Goal: Task Accomplishment & Management: Manage account settings

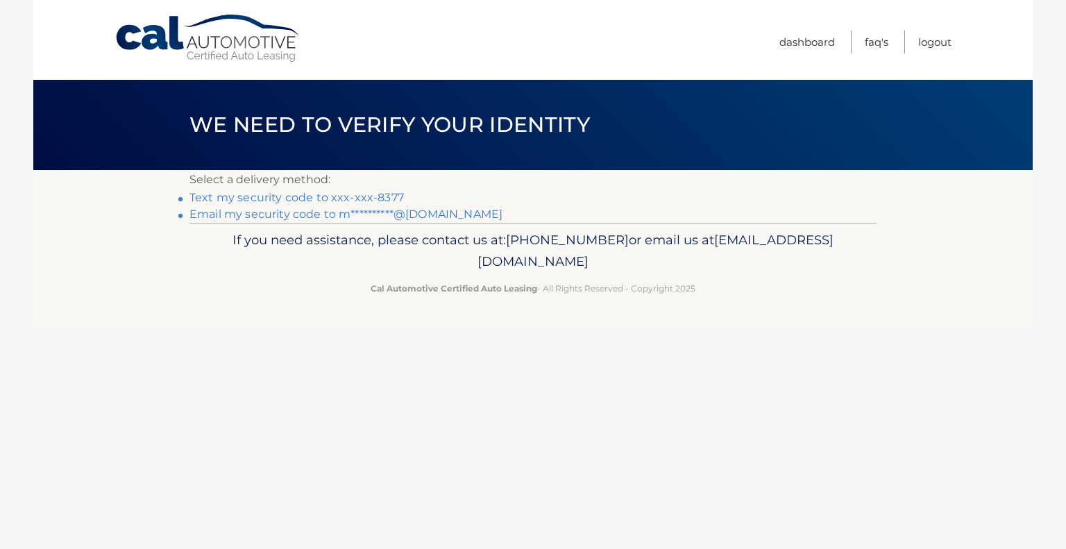
click at [336, 196] on link "Text my security code to xxx-xxx-8377" at bounding box center [297, 197] width 215 height 13
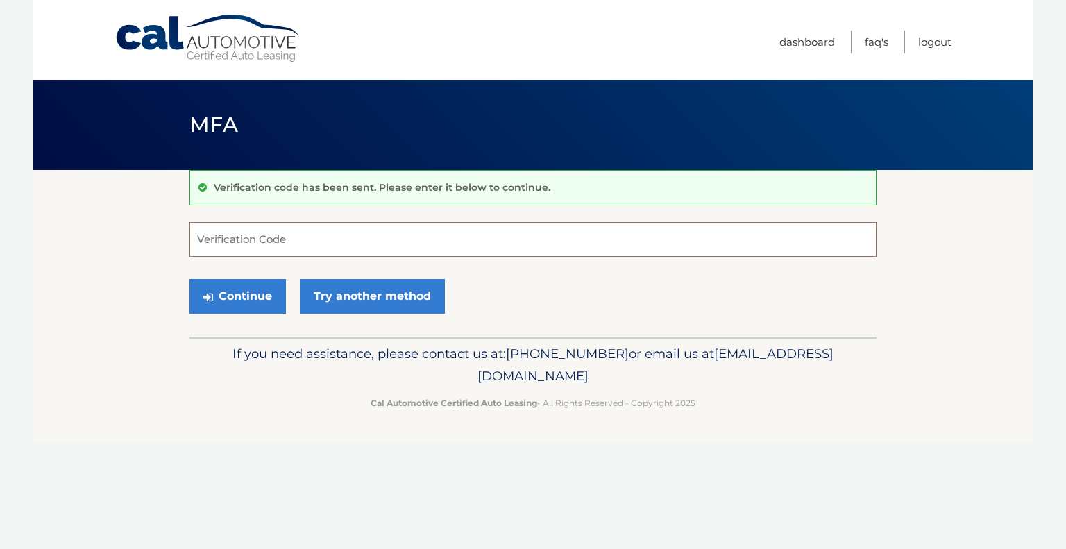
click at [244, 226] on input "Verification Code" at bounding box center [533, 239] width 687 height 35
type input "248007"
click at [226, 288] on button "Continue" at bounding box center [238, 296] width 96 height 35
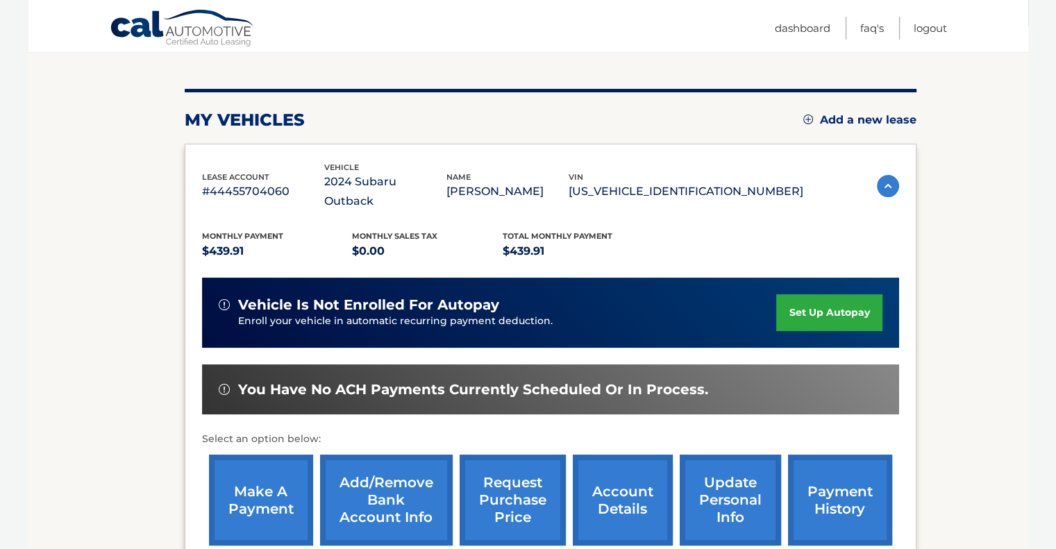
scroll to position [162, 0]
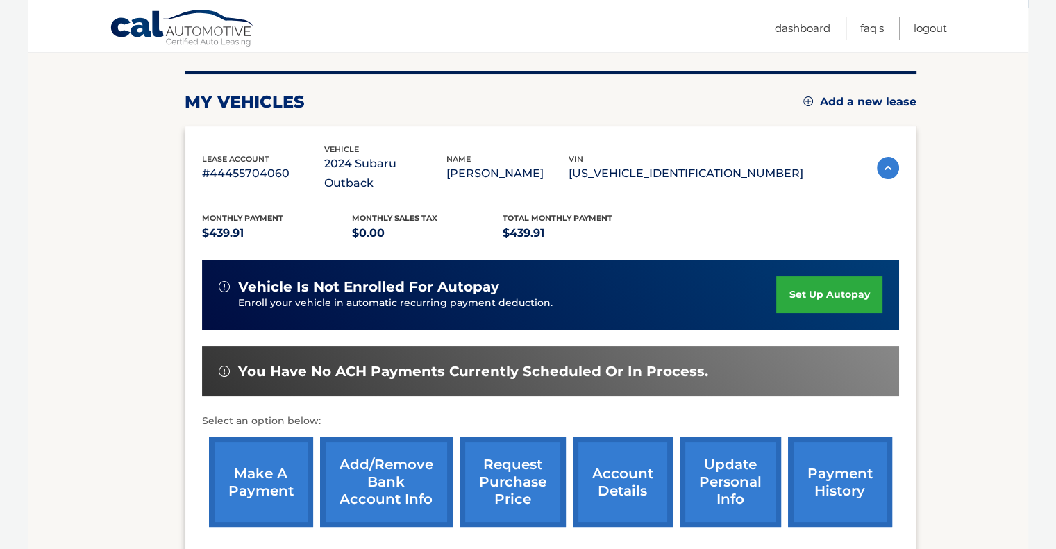
click at [274, 459] on link "make a payment" at bounding box center [261, 482] width 104 height 91
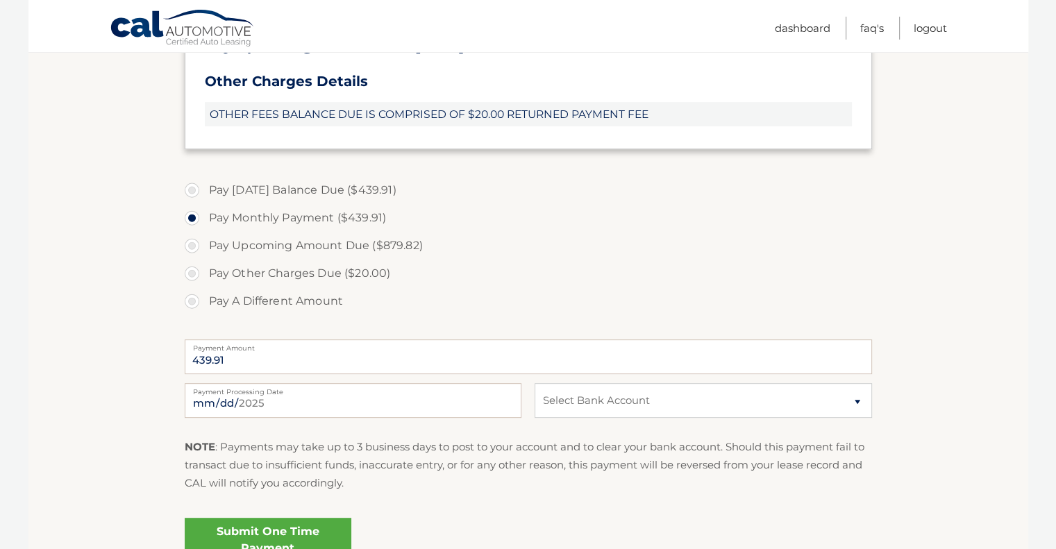
scroll to position [486, 0]
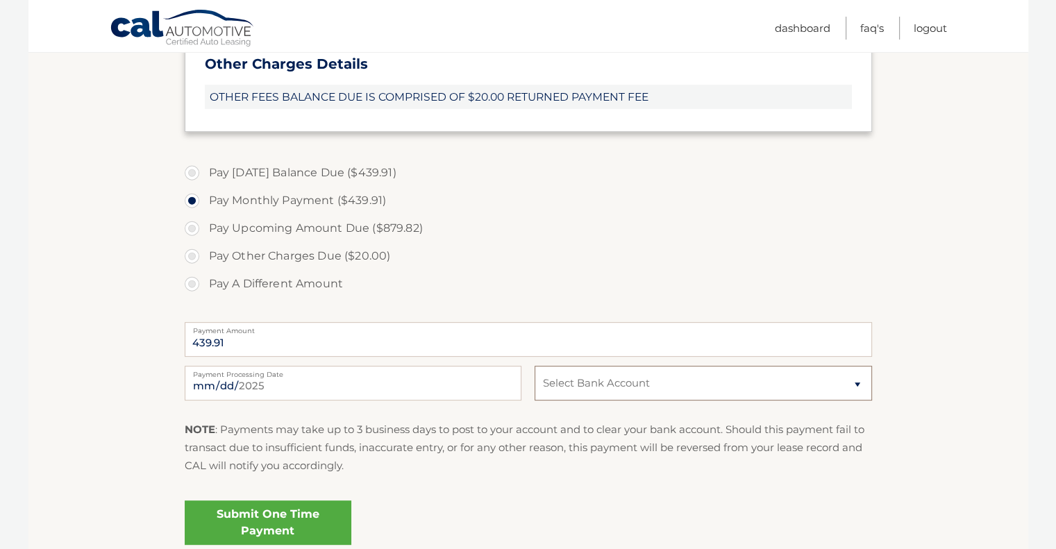
click at [799, 386] on select "Select Bank Account Savings CAPITAL ONE N.A. *****7316 Checking CITIBANK NA ***…" at bounding box center [703, 383] width 337 height 35
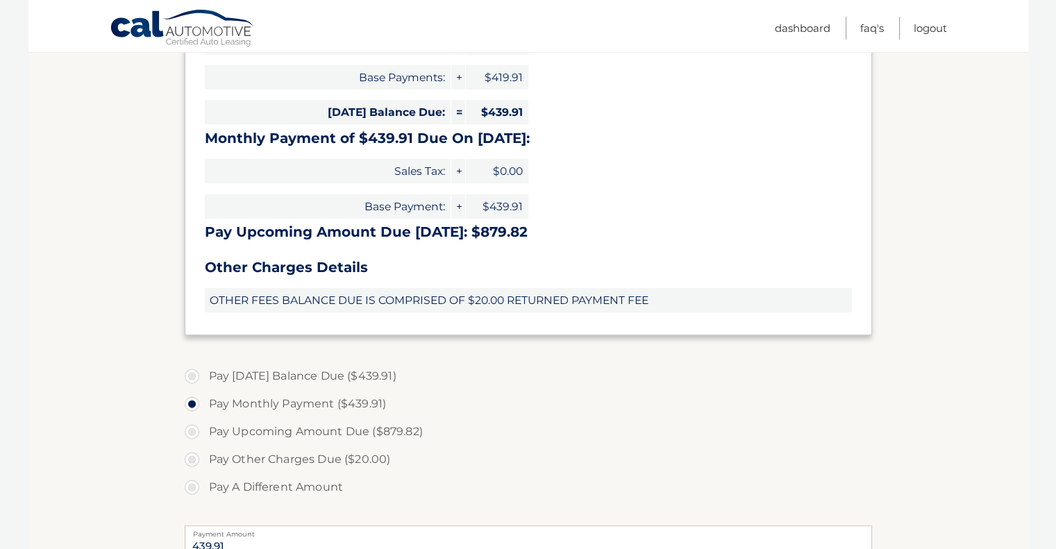
scroll to position [0, 0]
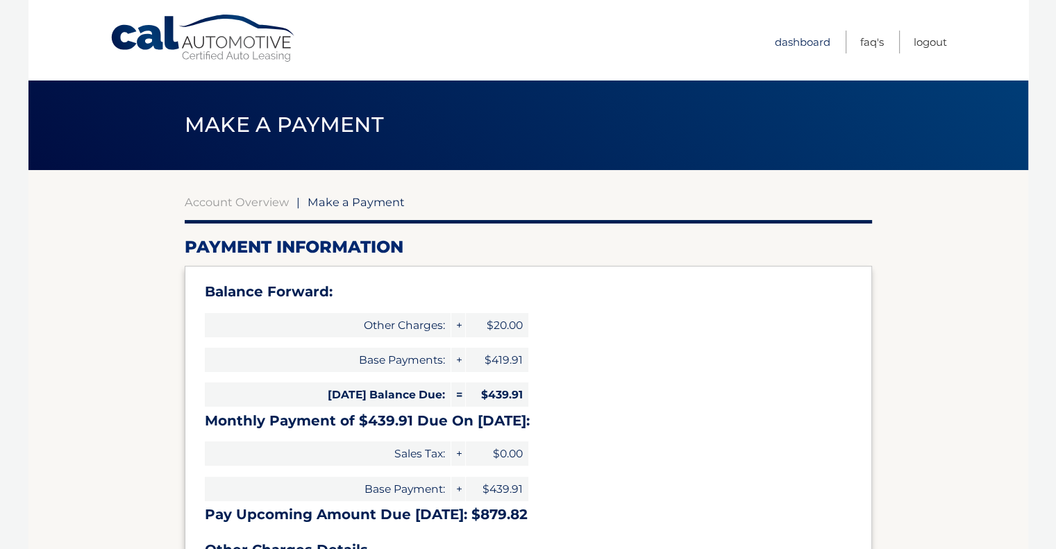
click at [799, 41] on link "Dashboard" at bounding box center [803, 42] width 56 height 23
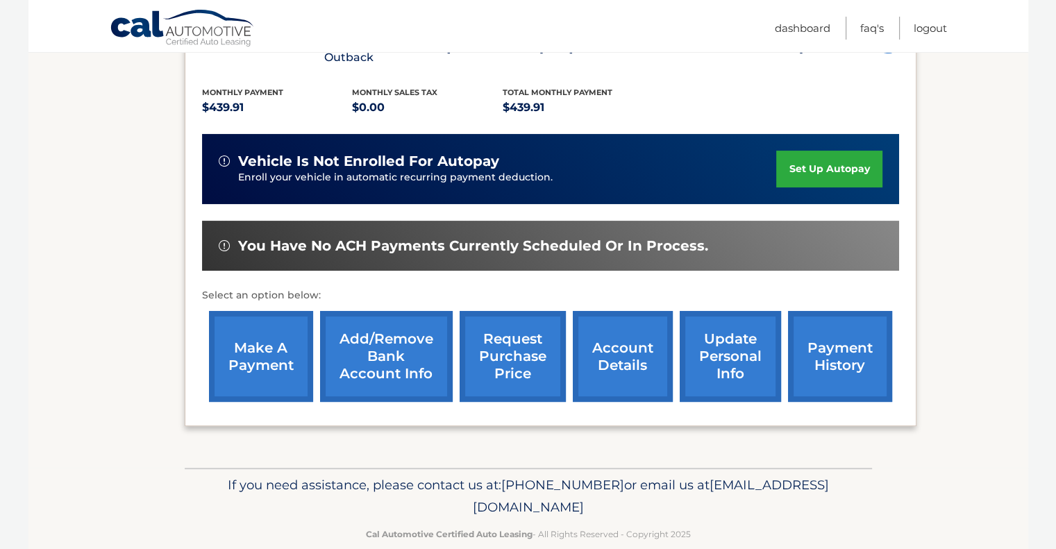
scroll to position [290, 0]
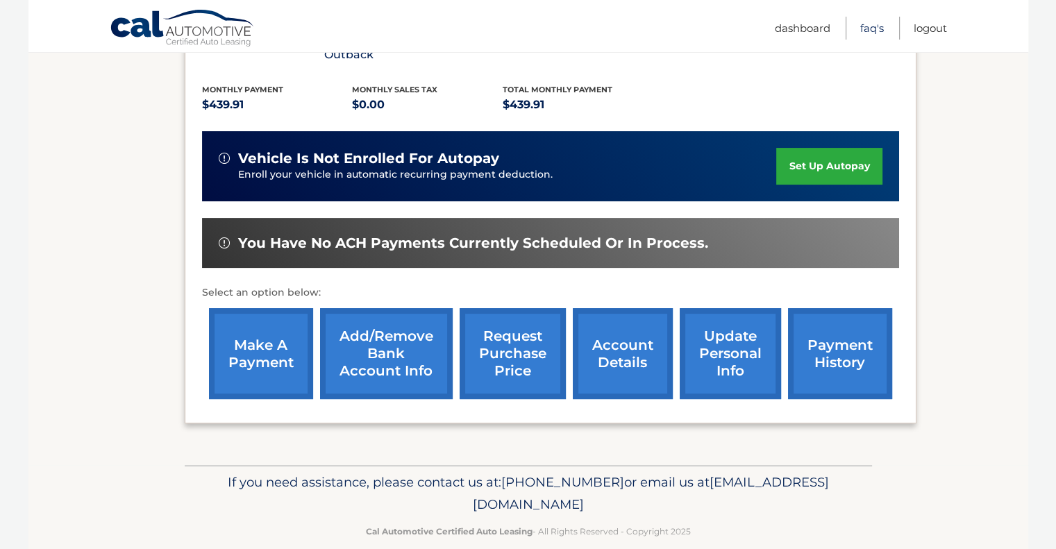
click at [873, 25] on link "FAQ's" at bounding box center [872, 28] width 24 height 23
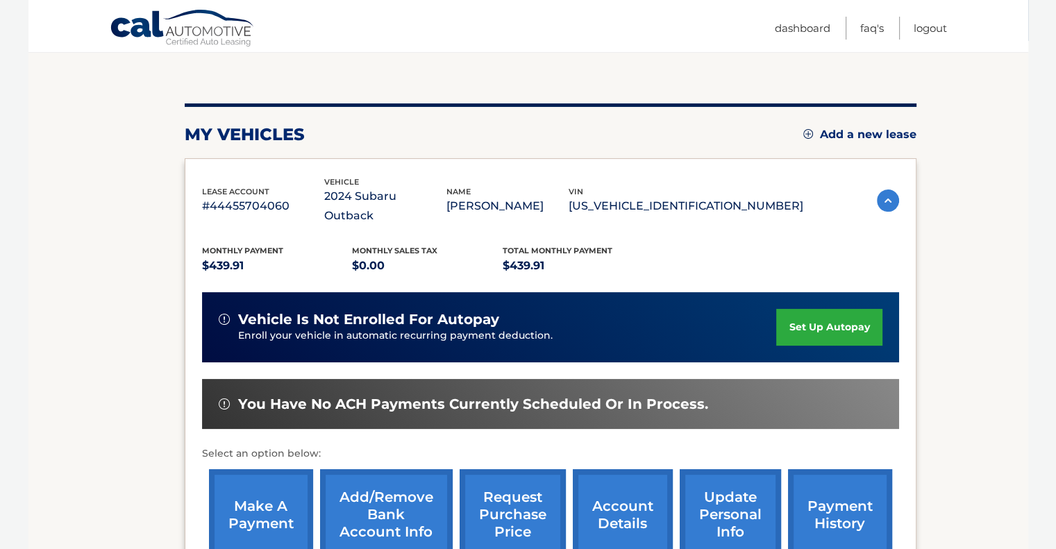
scroll to position [290, 0]
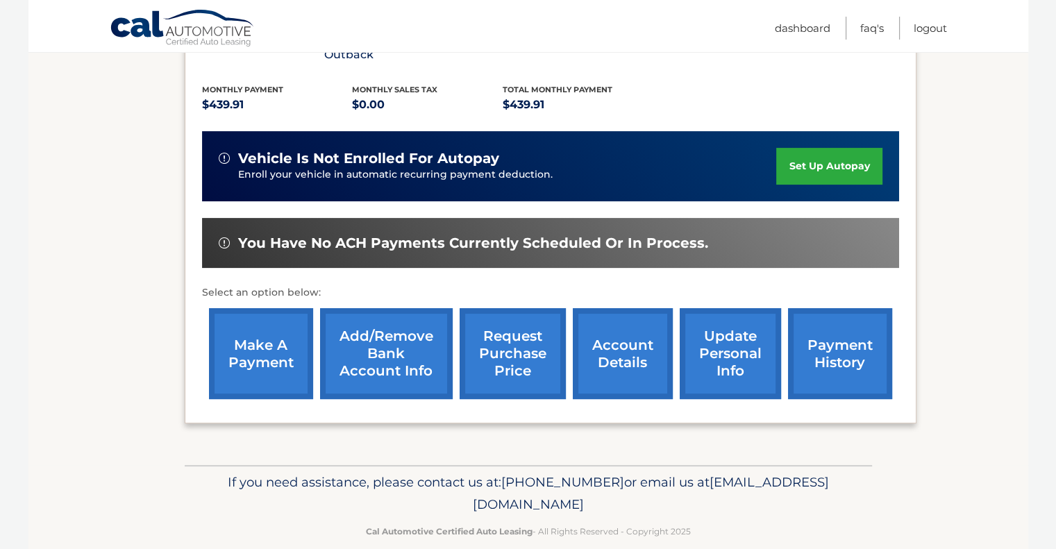
click at [625, 332] on link "account details" at bounding box center [623, 353] width 100 height 91
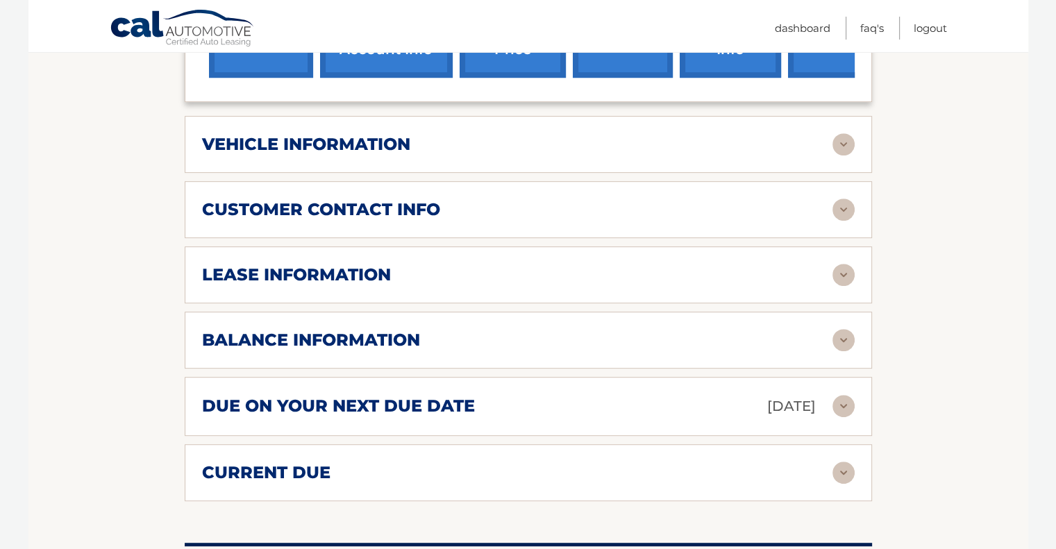
scroll to position [648, 0]
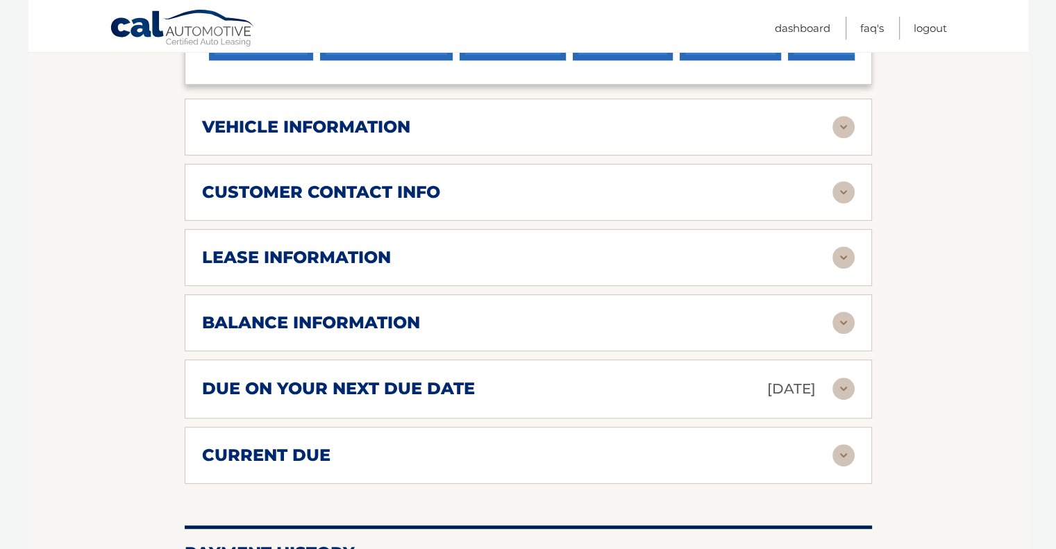
click at [845, 246] on img at bounding box center [843, 257] width 22 height 22
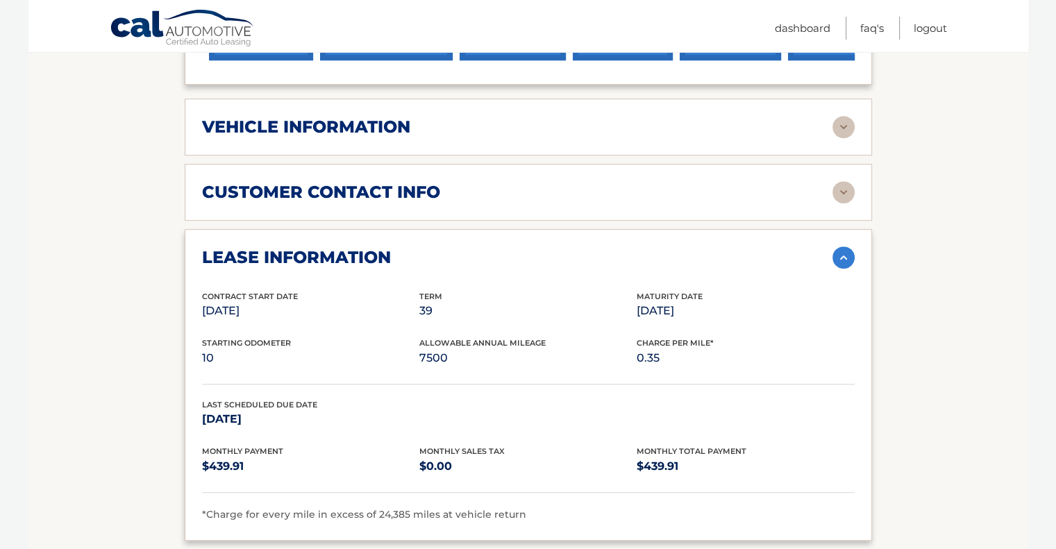
click at [842, 246] on img at bounding box center [843, 257] width 22 height 22
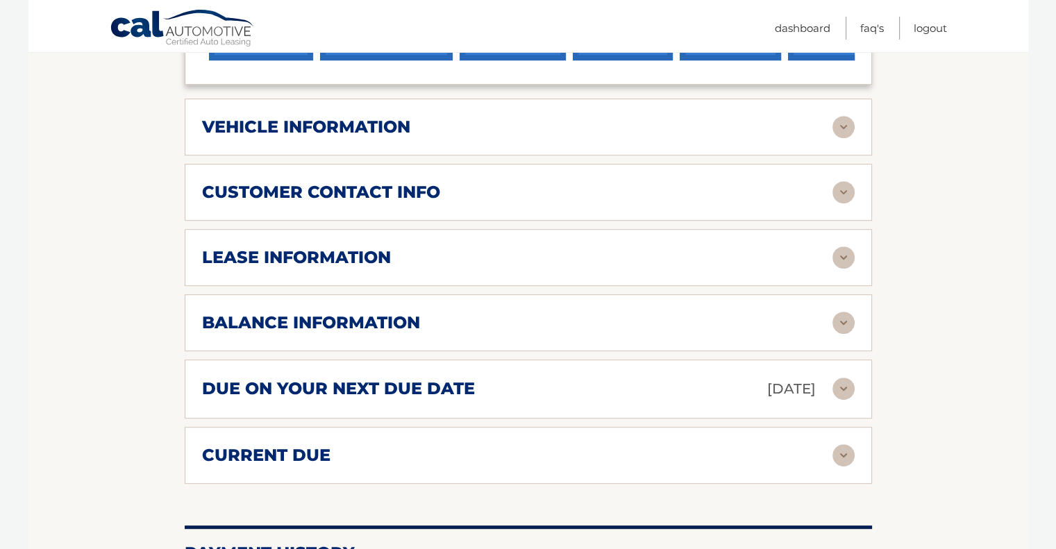
click at [842, 312] on img at bounding box center [843, 323] width 22 height 22
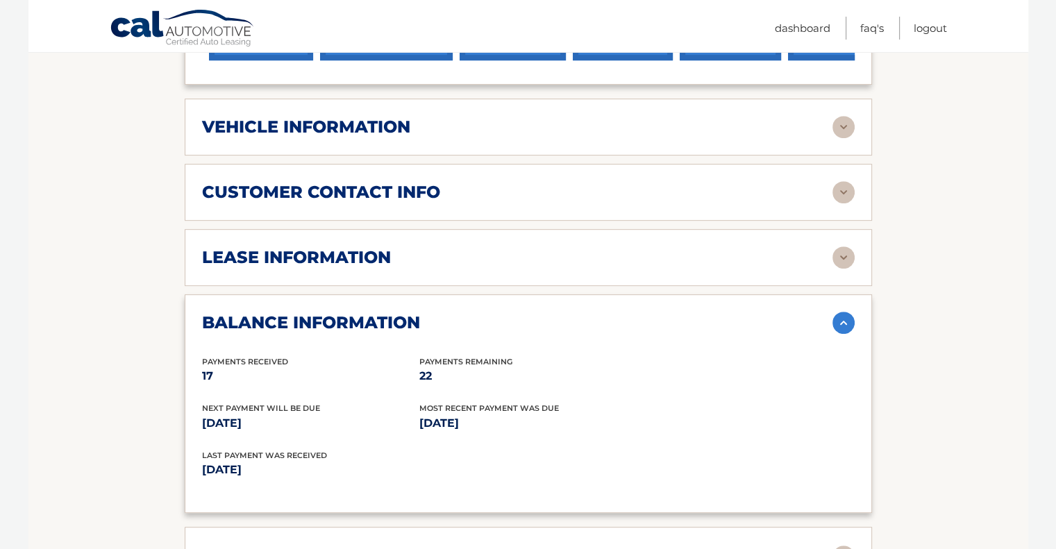
click at [847, 312] on img at bounding box center [843, 323] width 22 height 22
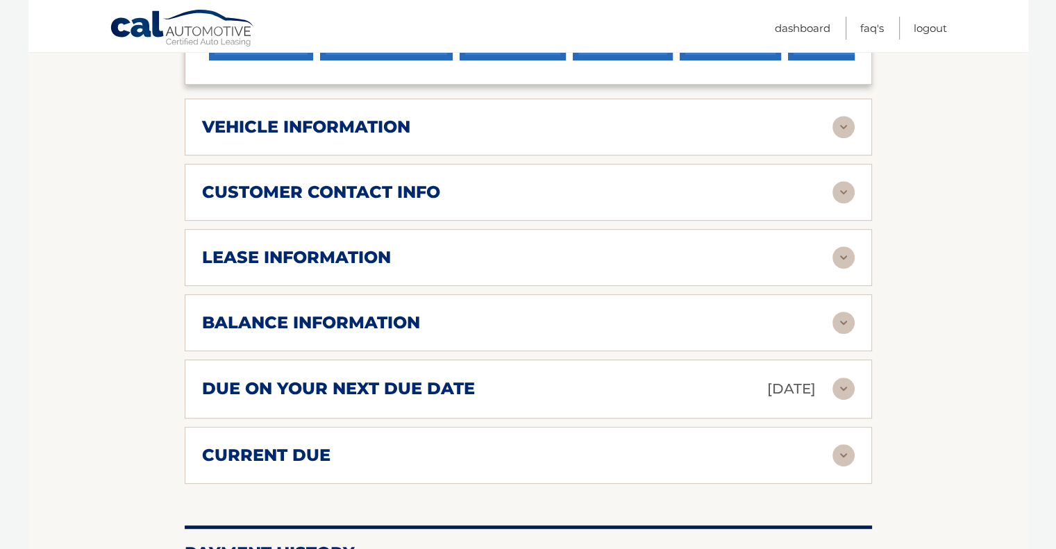
click at [847, 378] on img at bounding box center [843, 389] width 22 height 22
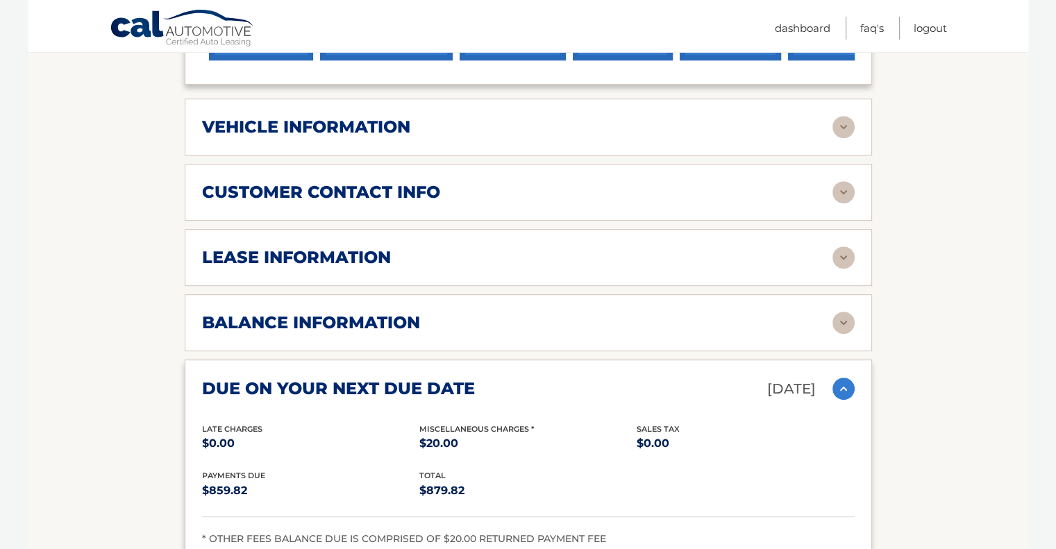
click at [847, 378] on img at bounding box center [843, 389] width 22 height 22
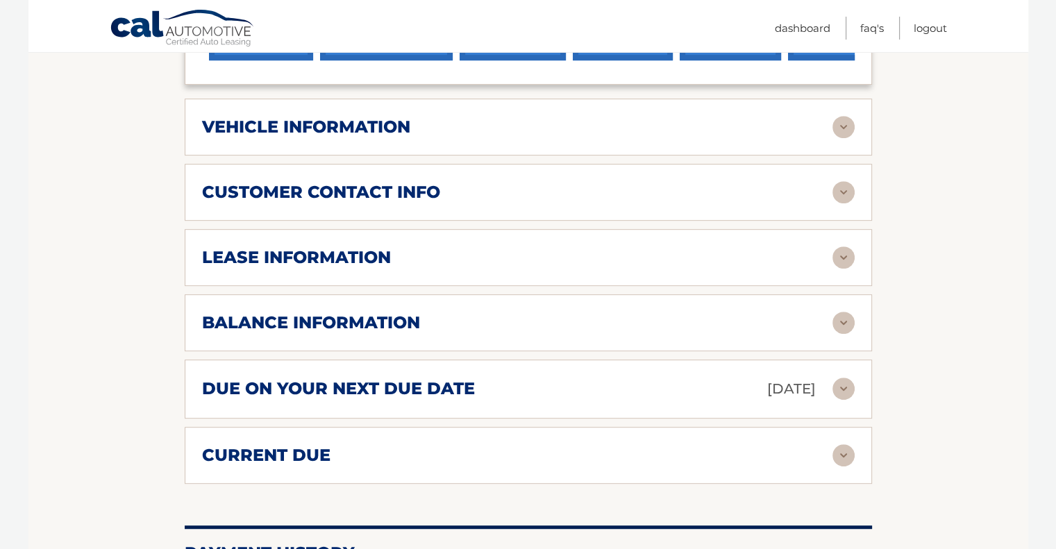
click at [843, 444] on img at bounding box center [843, 455] width 22 height 22
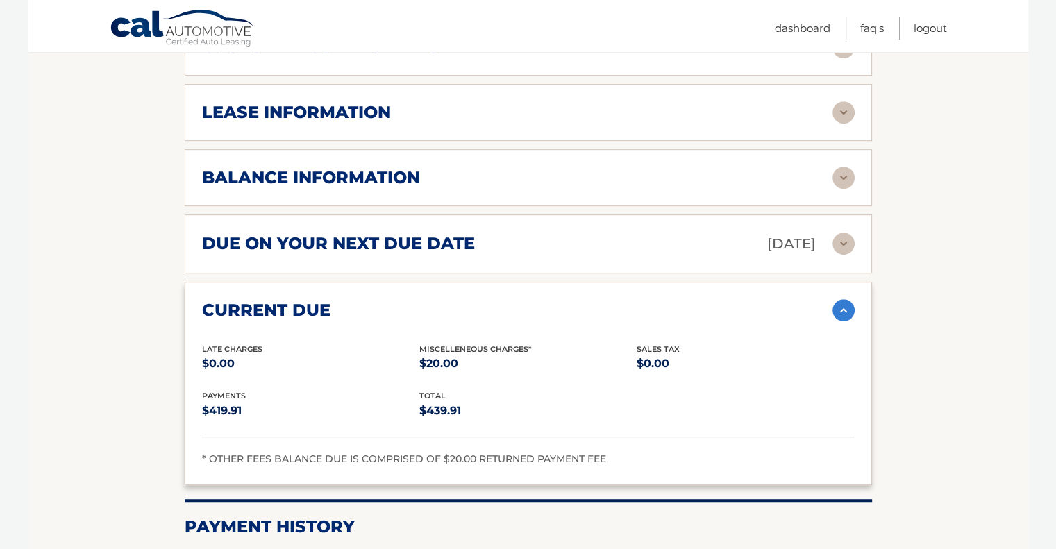
scroll to position [809, 0]
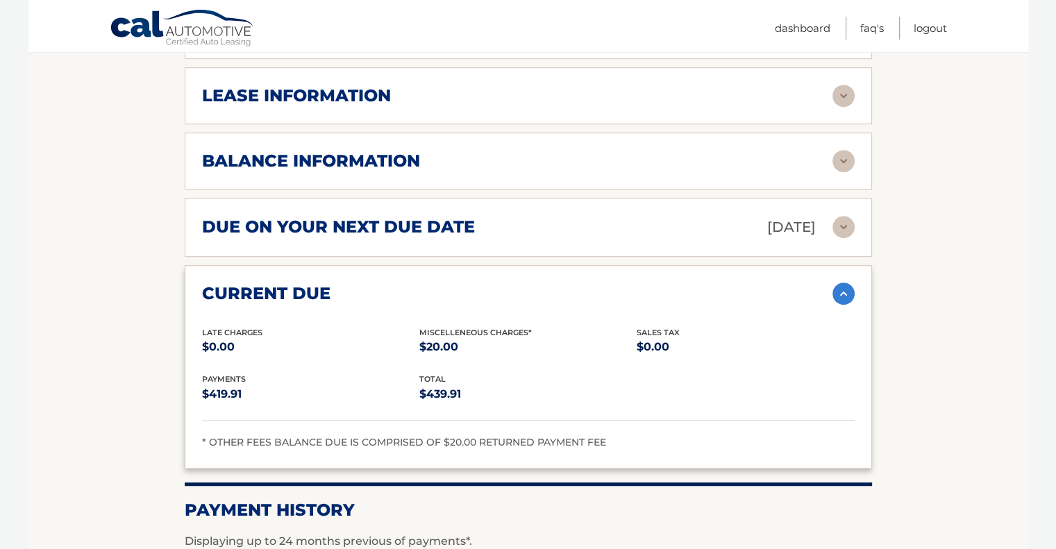
click at [843, 283] on img at bounding box center [843, 294] width 22 height 22
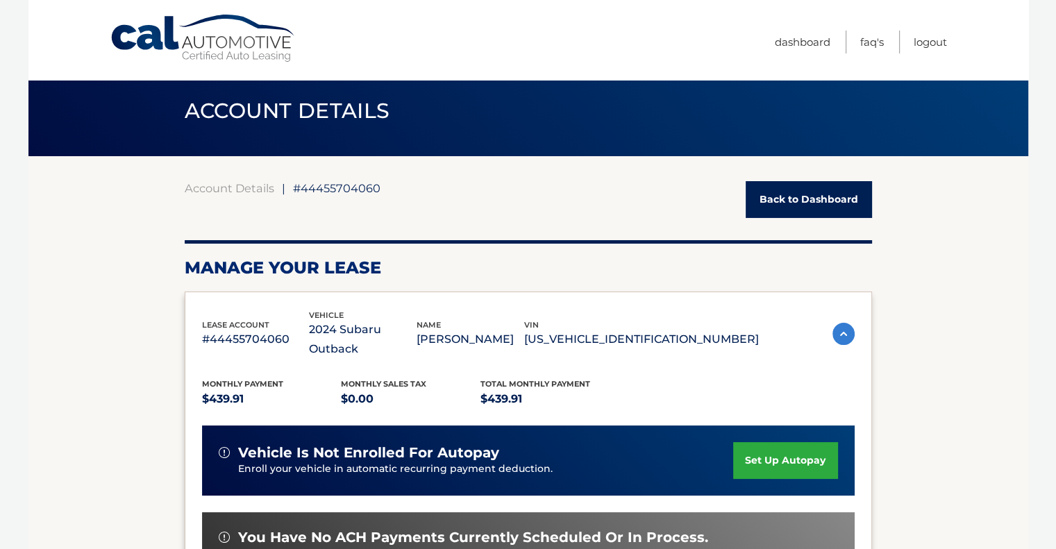
scroll to position [0, 0]
